Goal: Check status: Check status

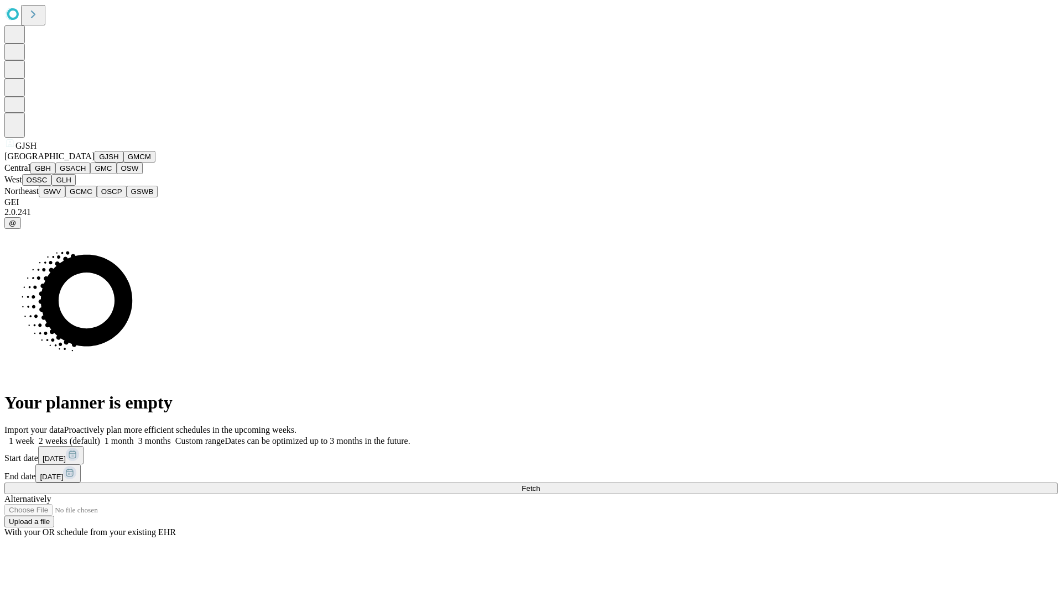
click at [95, 163] on button "GJSH" at bounding box center [109, 157] width 29 height 12
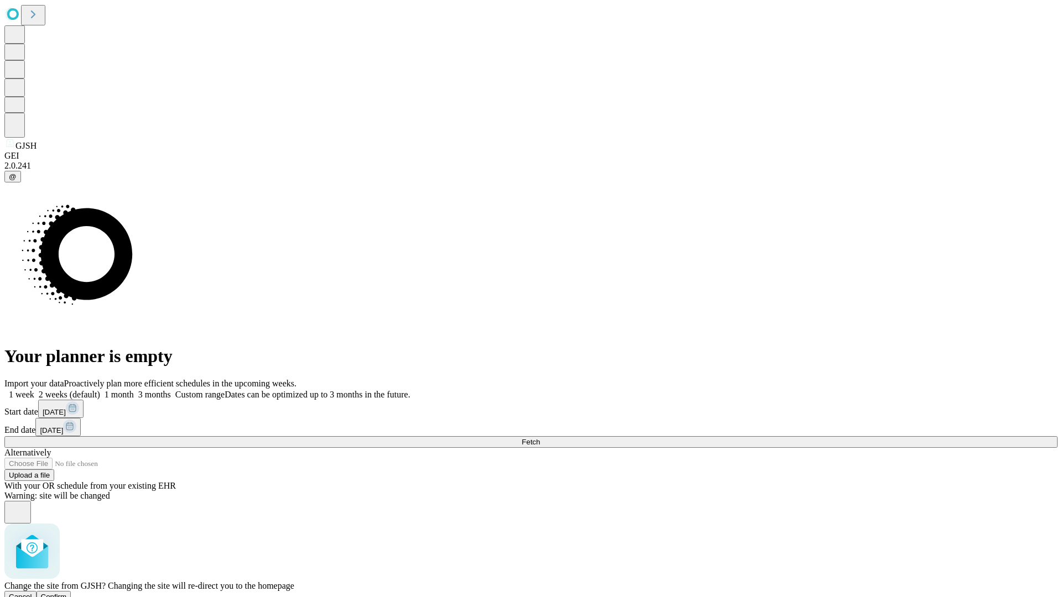
click at [67, 593] on span "Confirm" at bounding box center [54, 597] width 26 height 8
click at [100, 390] on label "2 weeks (default)" at bounding box center [67, 394] width 66 height 9
click at [540, 438] on span "Fetch" at bounding box center [531, 442] width 18 height 8
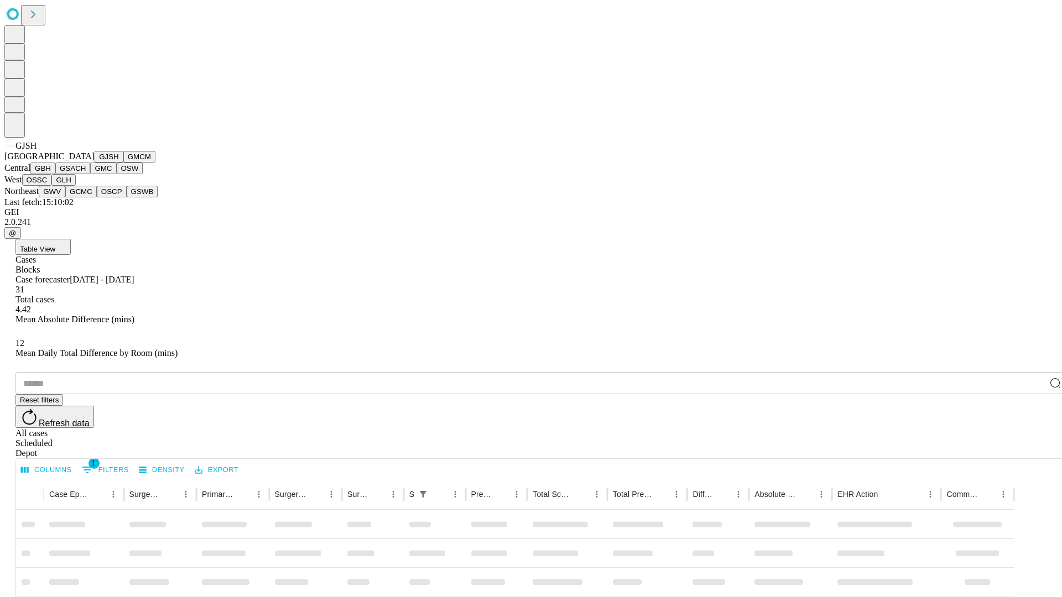
click at [123, 163] on button "GMCM" at bounding box center [139, 157] width 32 height 12
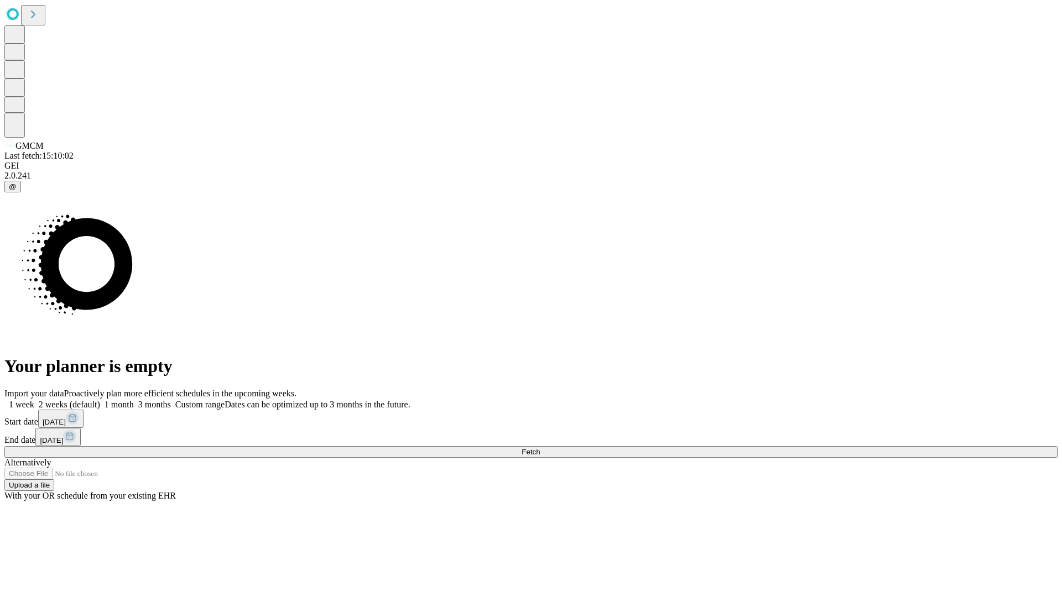
click at [100, 400] on label "2 weeks (default)" at bounding box center [67, 404] width 66 height 9
click at [540, 448] on span "Fetch" at bounding box center [531, 452] width 18 height 8
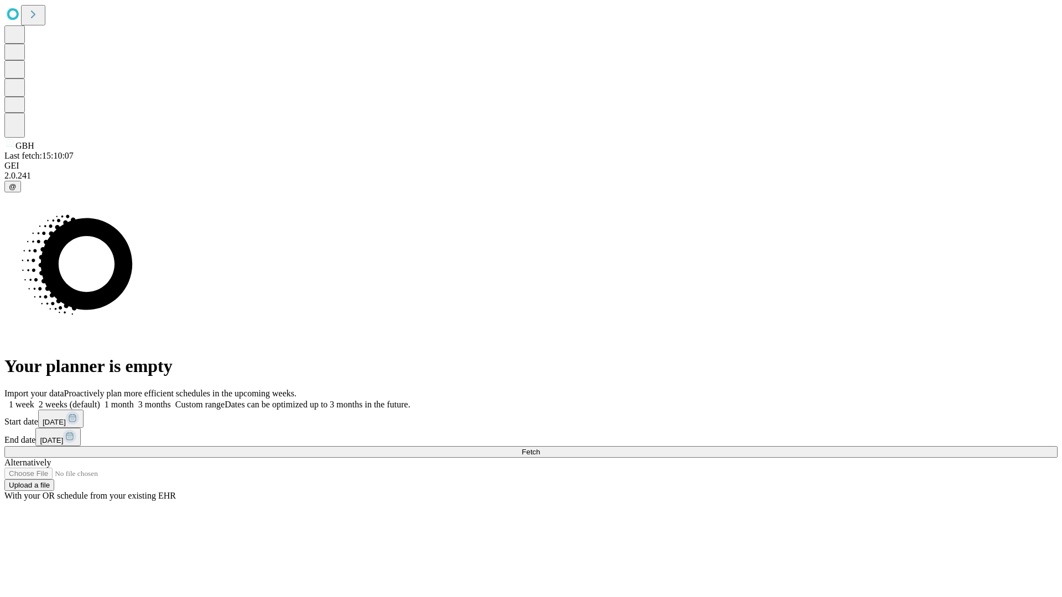
click at [100, 400] on label "2 weeks (default)" at bounding box center [67, 404] width 66 height 9
click at [540, 448] on span "Fetch" at bounding box center [531, 452] width 18 height 8
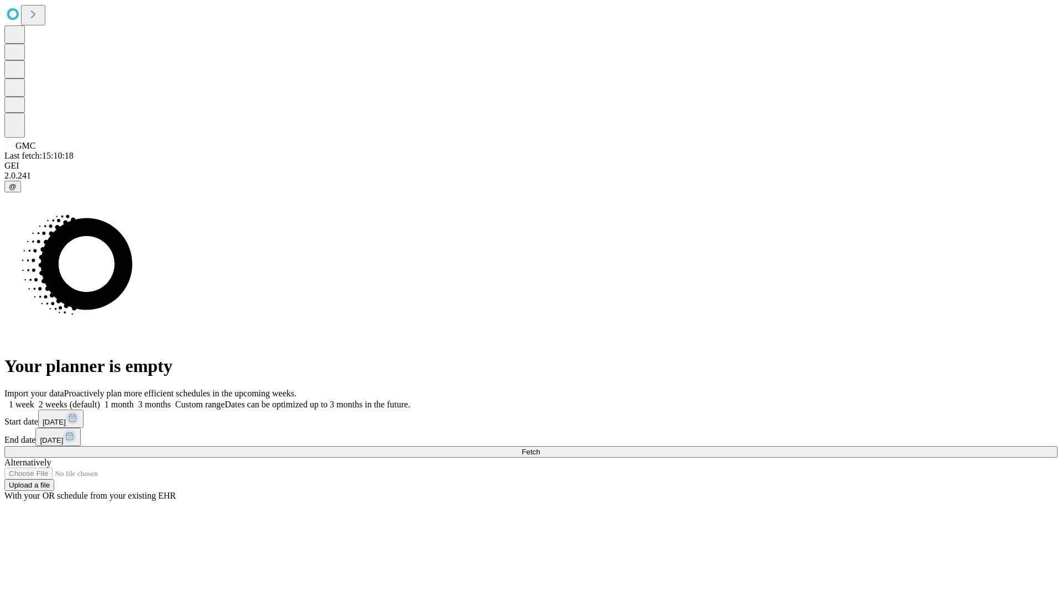
click at [100, 400] on label "2 weeks (default)" at bounding box center [67, 404] width 66 height 9
click at [540, 448] on span "Fetch" at bounding box center [531, 452] width 18 height 8
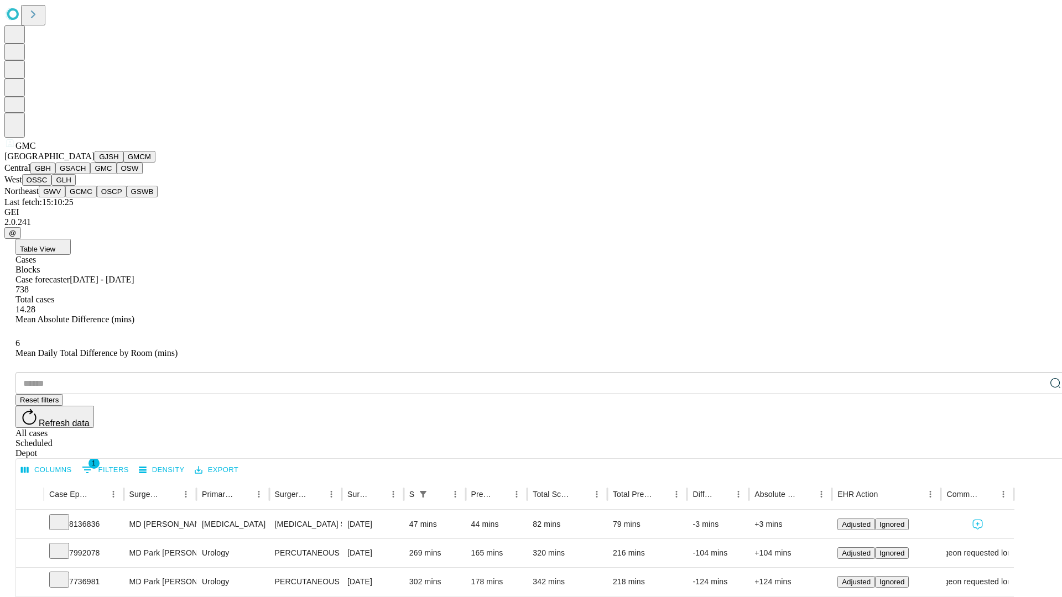
click at [117, 174] on button "OSW" at bounding box center [130, 169] width 27 height 12
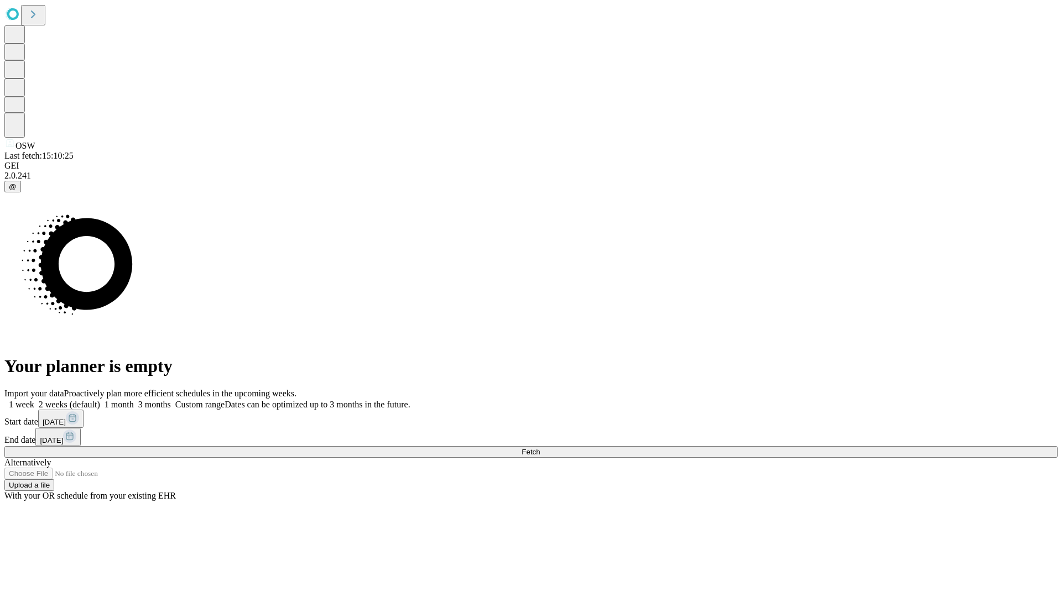
click at [100, 400] on label "2 weeks (default)" at bounding box center [67, 404] width 66 height 9
click at [540, 448] on span "Fetch" at bounding box center [531, 452] width 18 height 8
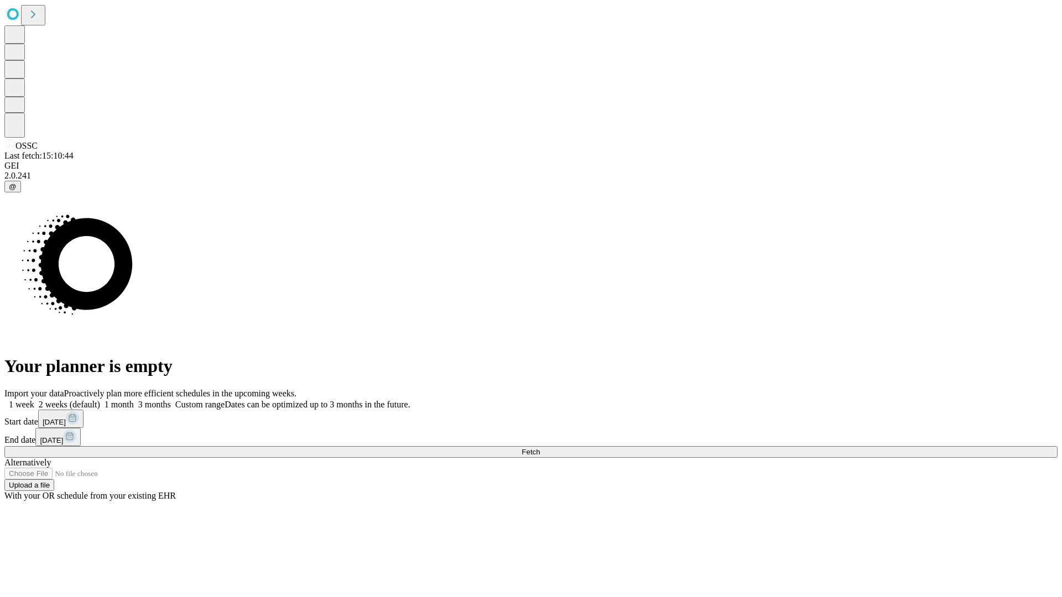
click at [100, 400] on label "2 weeks (default)" at bounding box center [67, 404] width 66 height 9
click at [540, 448] on span "Fetch" at bounding box center [531, 452] width 18 height 8
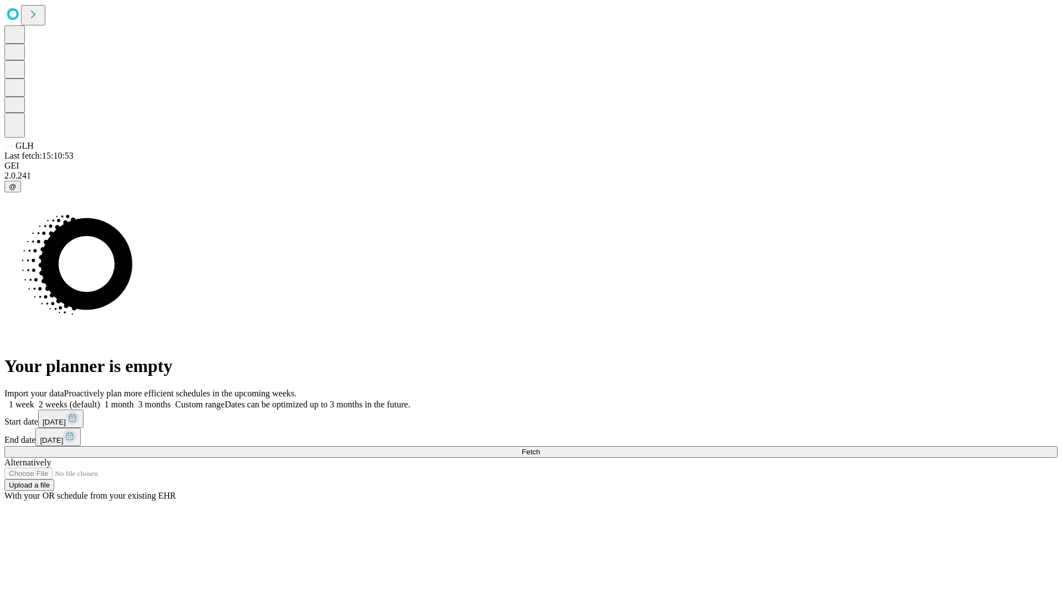
click at [100, 400] on label "2 weeks (default)" at bounding box center [67, 404] width 66 height 9
click at [540, 448] on span "Fetch" at bounding box center [531, 452] width 18 height 8
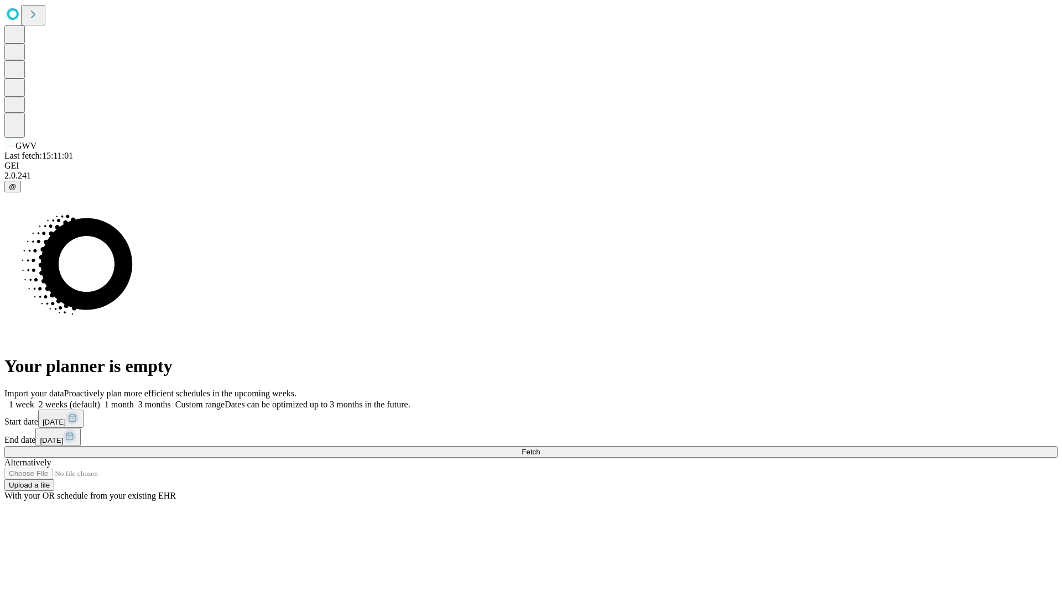
click at [100, 400] on label "2 weeks (default)" at bounding box center [67, 404] width 66 height 9
click at [540, 448] on span "Fetch" at bounding box center [531, 452] width 18 height 8
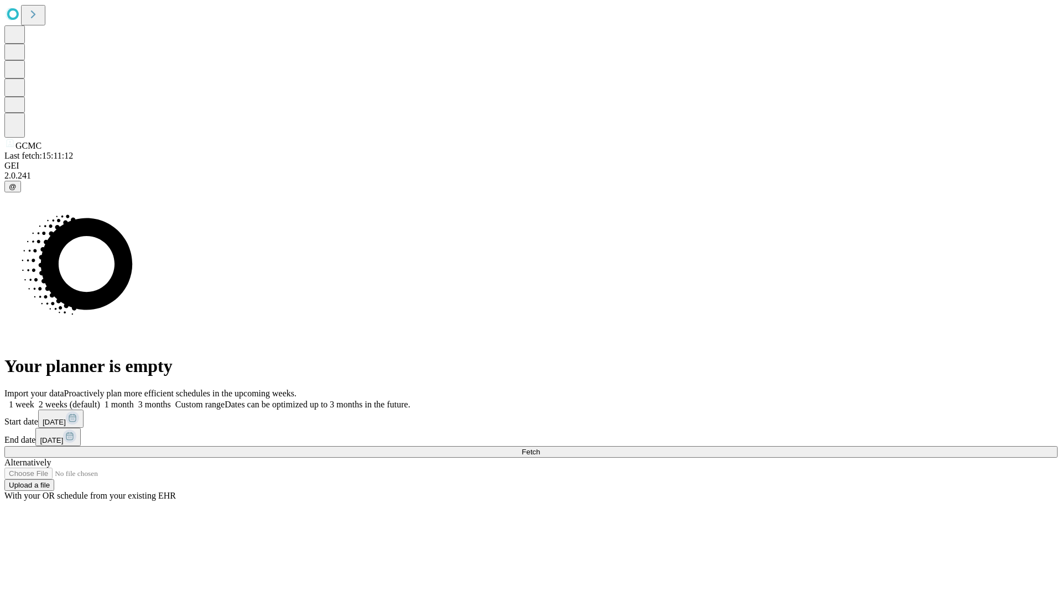
click at [100, 400] on label "2 weeks (default)" at bounding box center [67, 404] width 66 height 9
click at [540, 448] on span "Fetch" at bounding box center [531, 452] width 18 height 8
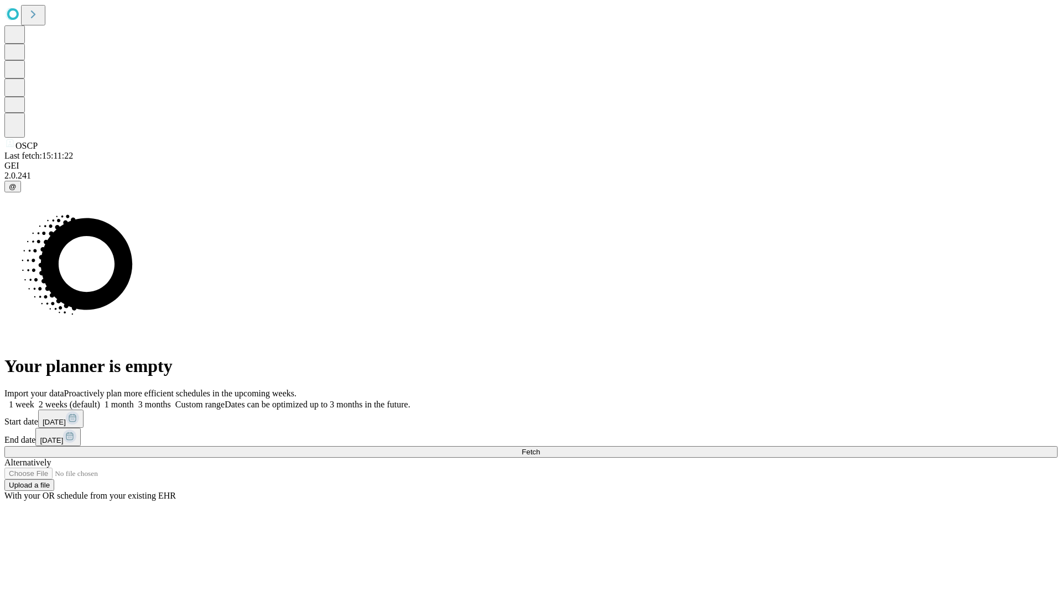
click at [100, 400] on label "2 weeks (default)" at bounding box center [67, 404] width 66 height 9
click at [540, 448] on span "Fetch" at bounding box center [531, 452] width 18 height 8
